Goal: Task Accomplishment & Management: Use online tool/utility

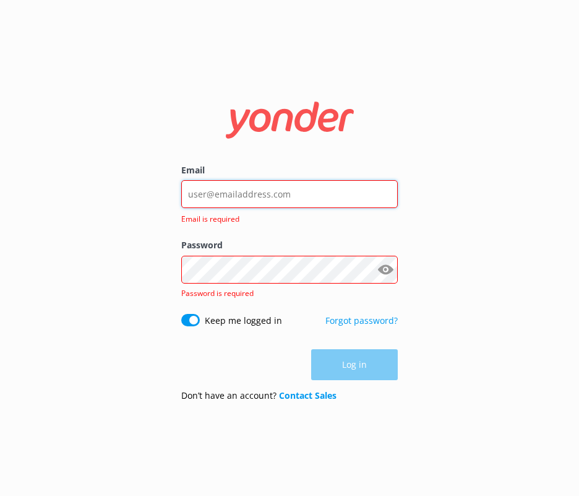
type input "[EMAIL_ADDRESS][DOMAIN_NAME]"
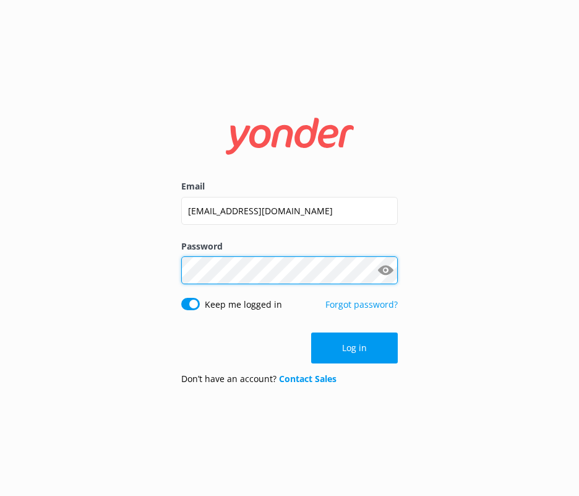
click at [355, 348] on button "Log in" at bounding box center [354, 347] width 87 height 31
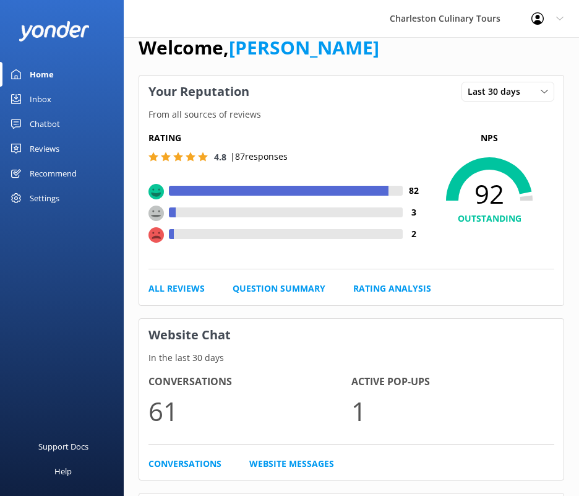
scroll to position [28, 0]
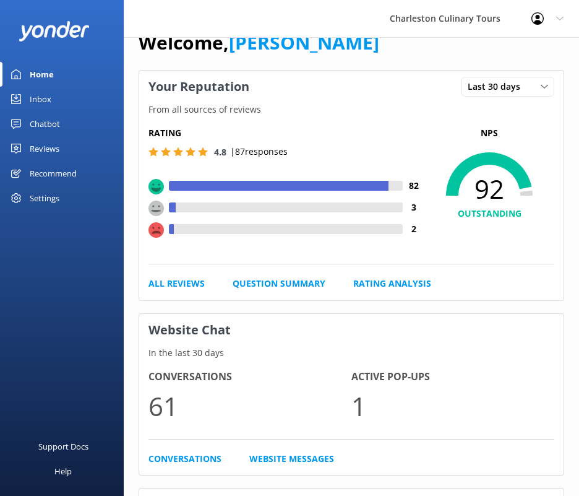
click at [34, 102] on div "Inbox" at bounding box center [41, 99] width 22 height 25
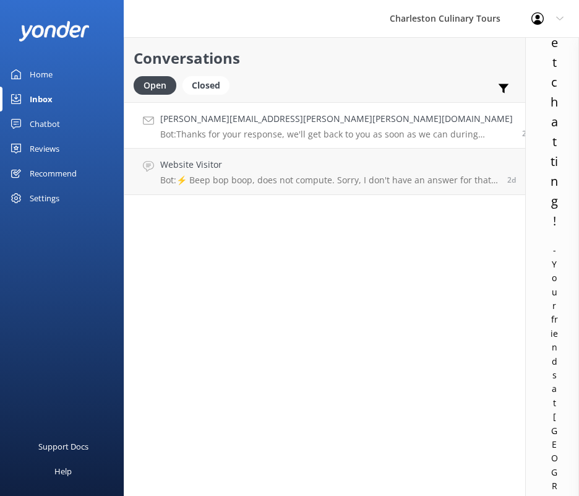
click at [233, 126] on div "[PERSON_NAME][EMAIL_ADDRESS][PERSON_NAME][PERSON_NAME][DOMAIN_NAME] Bot: Thanks…" at bounding box center [336, 125] width 353 height 27
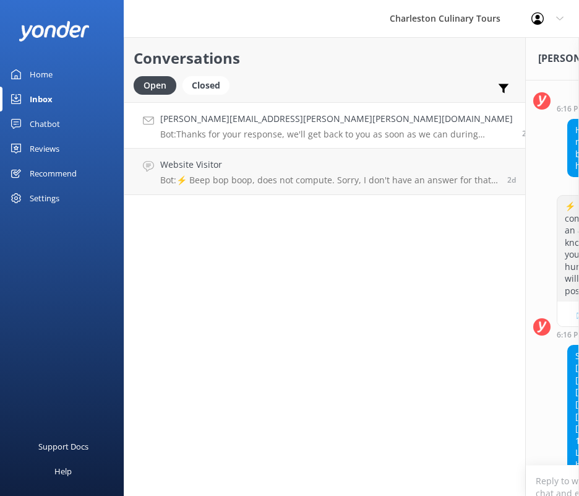
scroll to position [192, 0]
click at [271, 128] on div "[PERSON_NAME][EMAIL_ADDRESS][PERSON_NAME][PERSON_NAME][DOMAIN_NAME] Bot: Thanks…" at bounding box center [336, 125] width 353 height 27
click at [261, 170] on h4 "Website Visitor" at bounding box center [329, 165] width 338 height 14
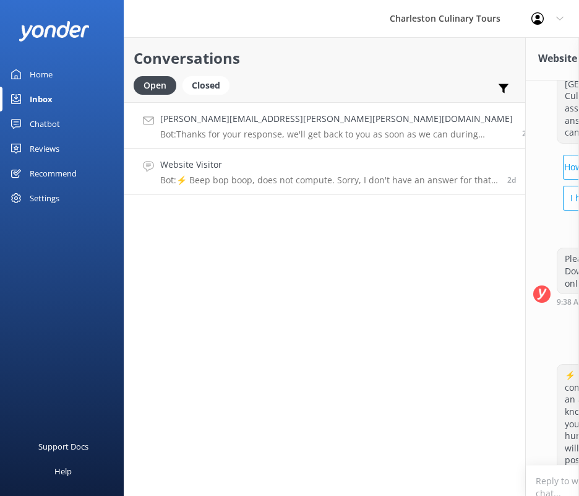
scroll to position [121, 0]
click at [254, 139] on link "[PERSON_NAME][EMAIL_ADDRESS][PERSON_NAME][PERSON_NAME][DOMAIN_NAME] Bot: Thanks…" at bounding box center [324, 125] width 401 height 46
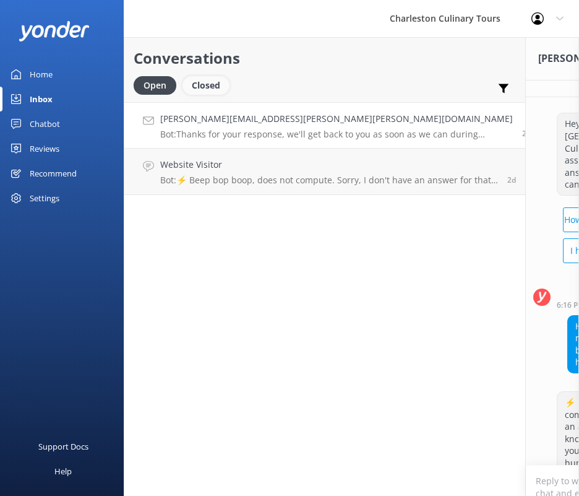
click at [216, 79] on div "Closed" at bounding box center [206, 85] width 47 height 19
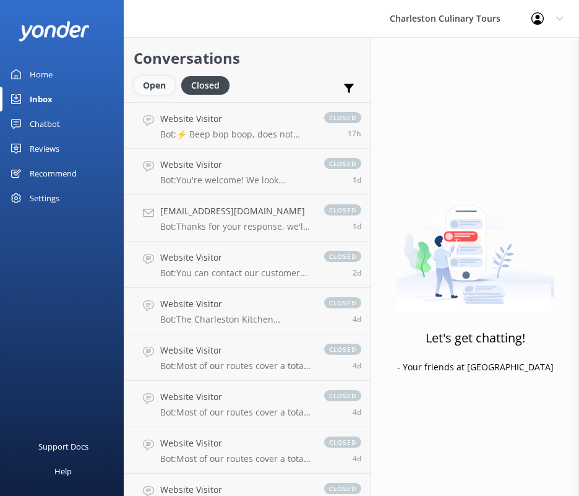
click at [150, 88] on div "Open" at bounding box center [154, 85] width 41 height 19
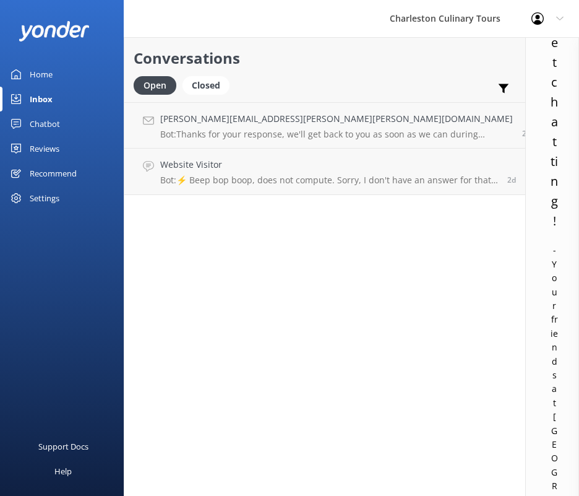
click at [51, 97] on div "Inbox" at bounding box center [41, 99] width 23 height 25
